Goal: Task Accomplishment & Management: Use online tool/utility

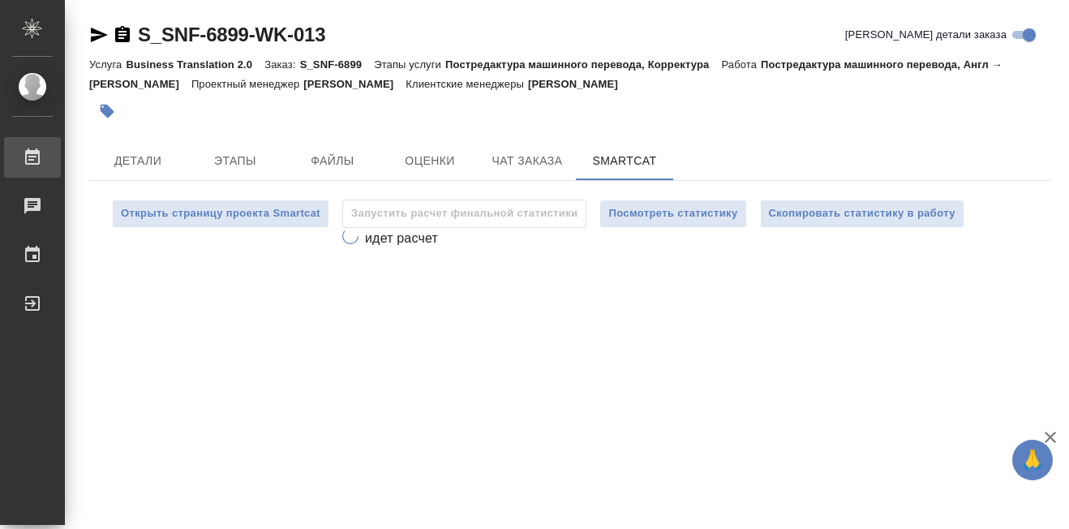
click at [32, 150] on div "Работы" at bounding box center [12, 157] width 41 height 24
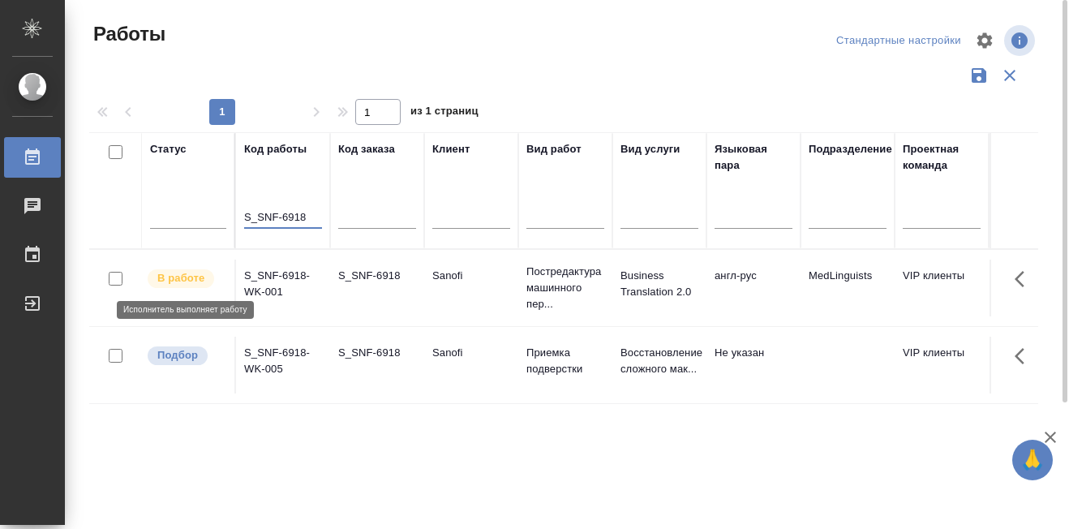
type input "S_SNF-6918"
click at [191, 281] on p "В работе" at bounding box center [180, 278] width 47 height 16
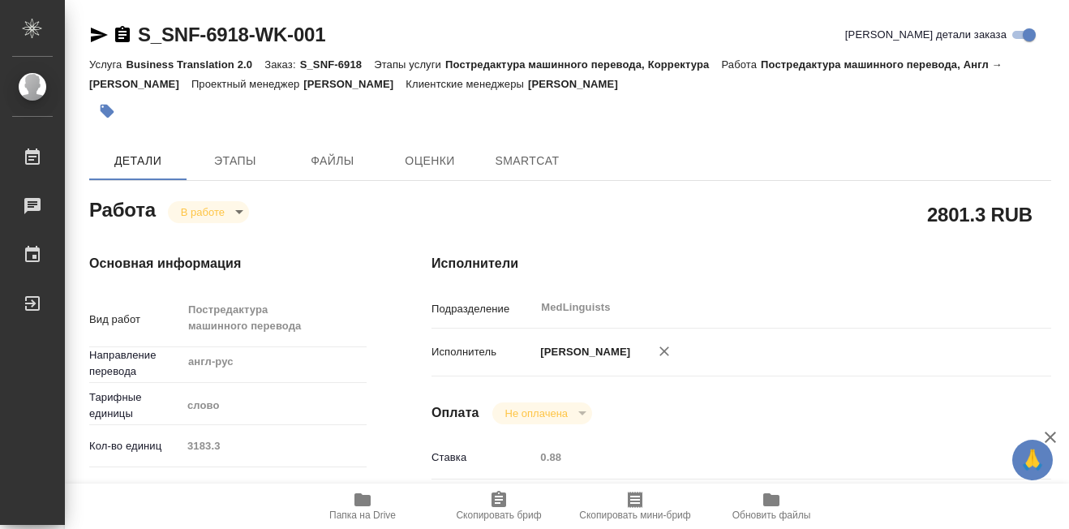
type textarea "x"
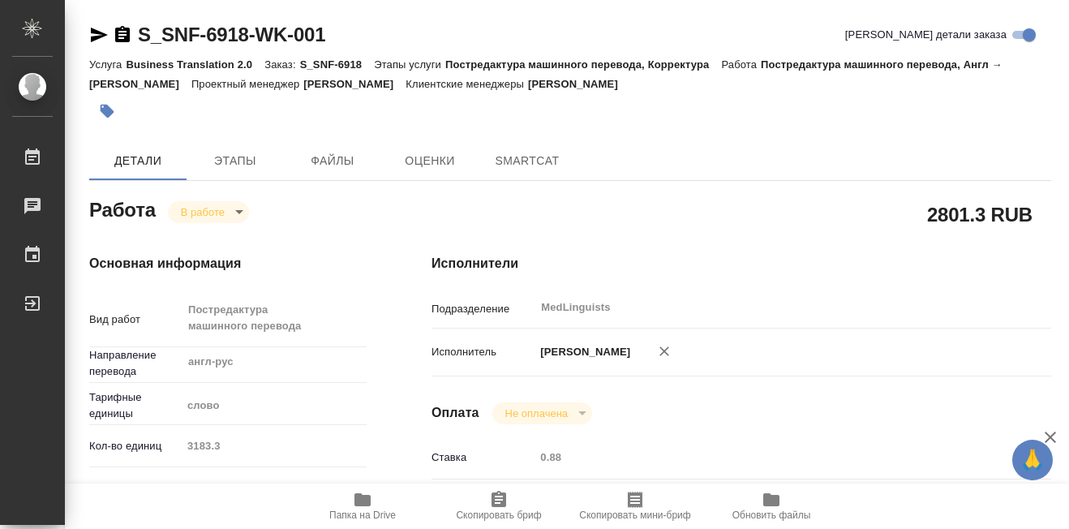
type textarea "x"
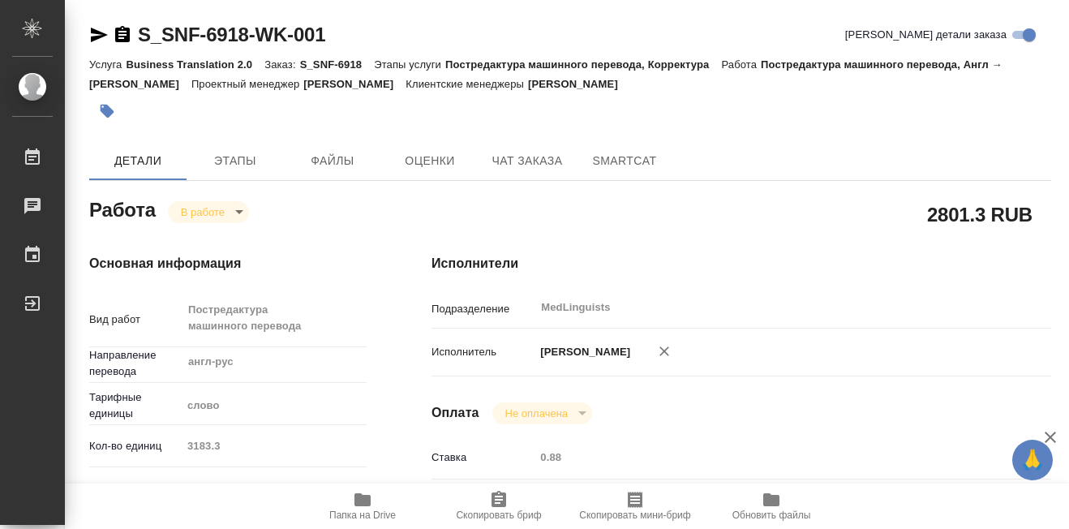
type textarea "x"
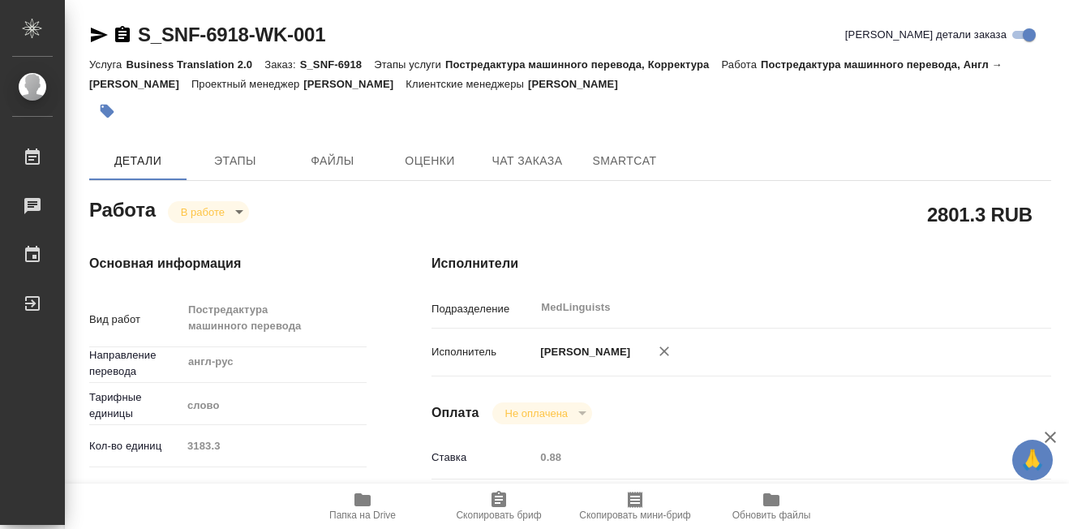
type textarea "x"
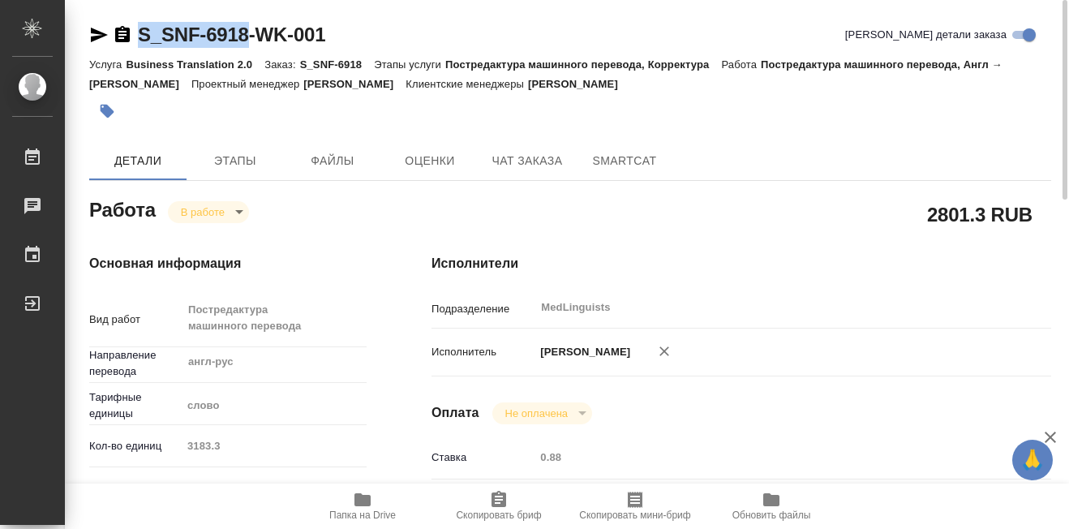
drag, startPoint x: 143, startPoint y: 16, endPoint x: 237, endPoint y: 36, distance: 96.2
copy link "S_SNF-6918"
type textarea "x"
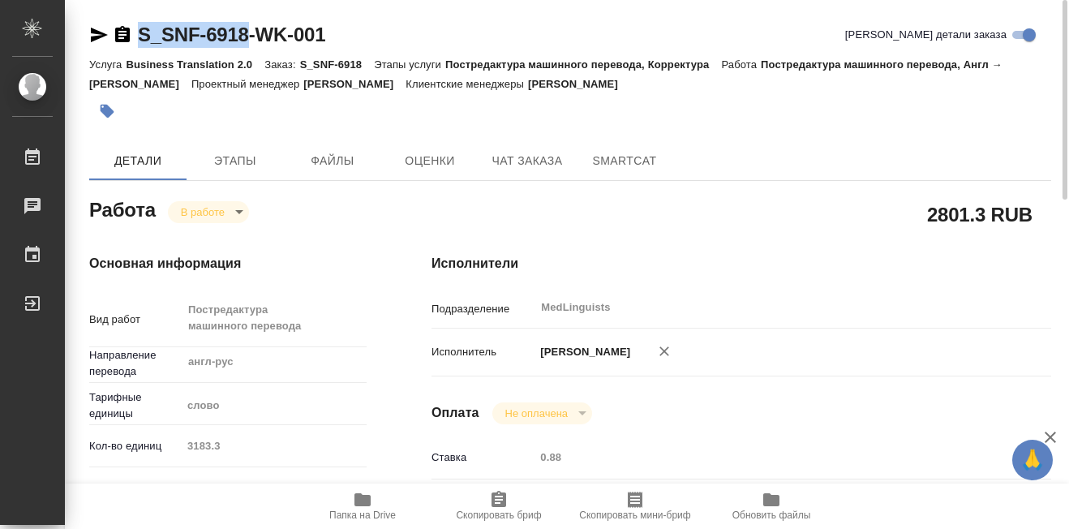
type textarea "x"
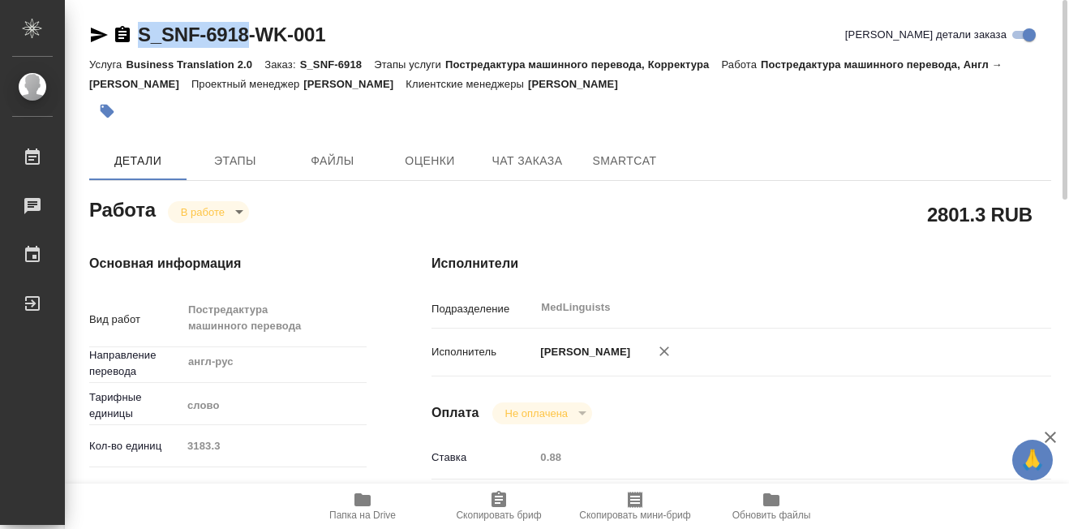
type textarea "x"
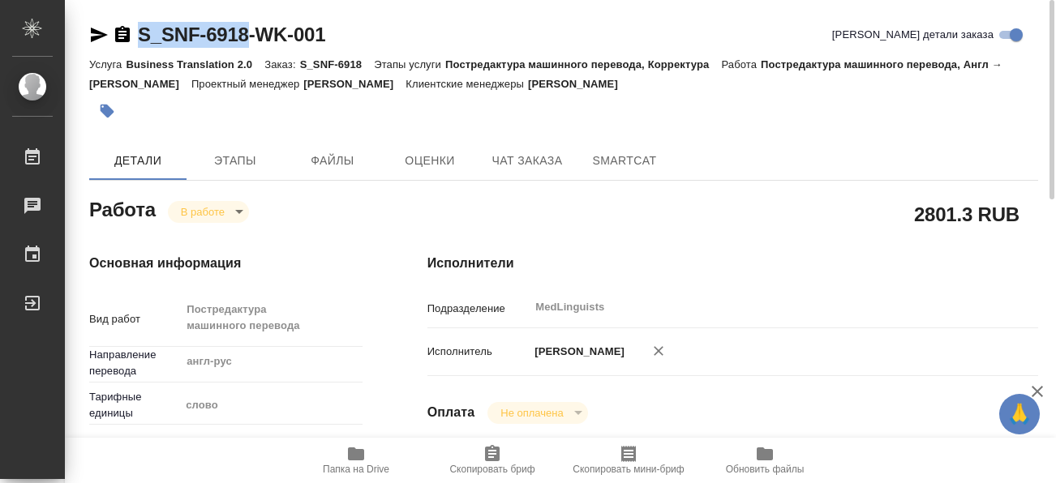
type textarea "x"
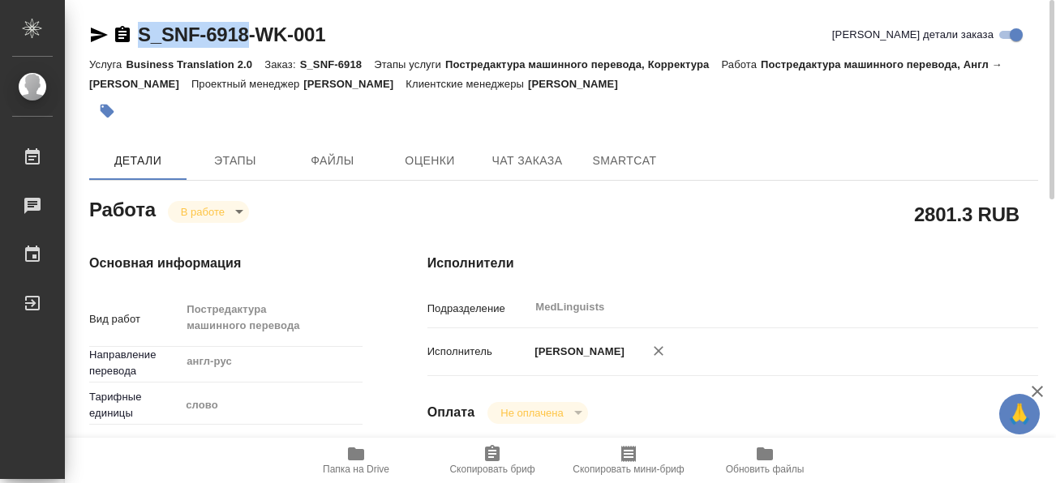
type textarea "x"
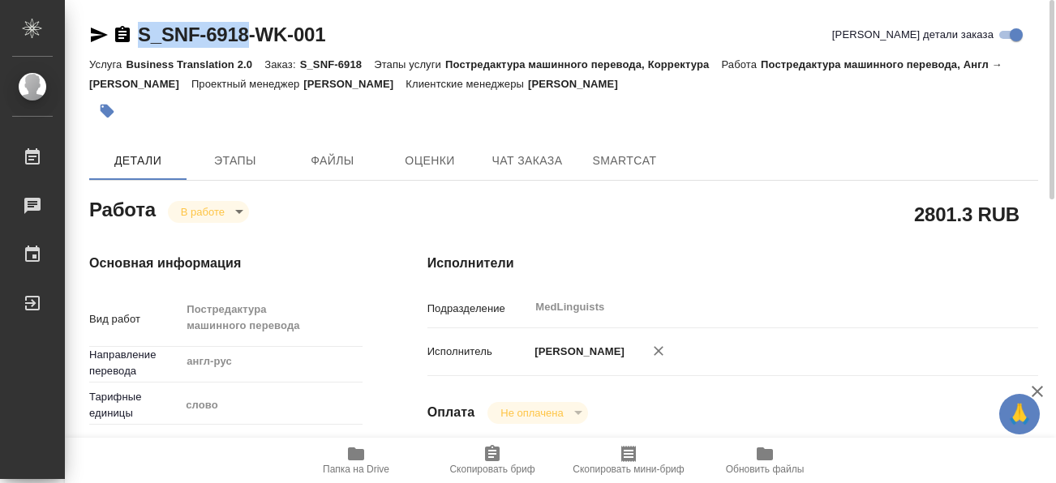
type textarea "x"
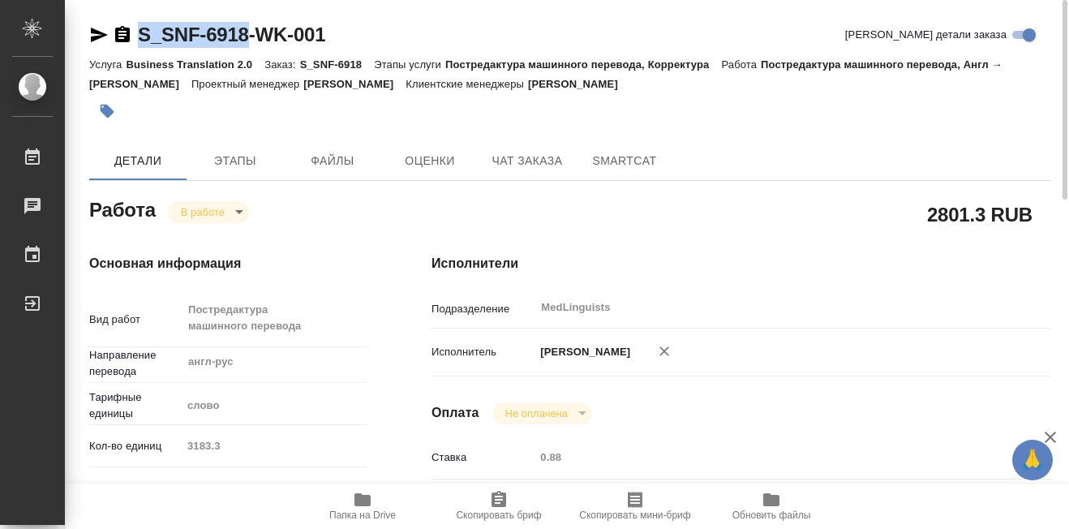
type textarea "x"
